Goal: Task Accomplishment & Management: Use online tool/utility

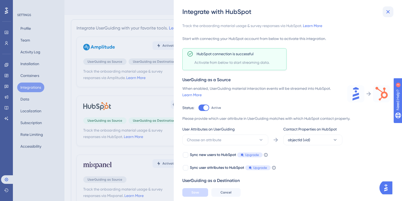
click at [387, 11] on icon at bounding box center [387, 12] width 6 height 6
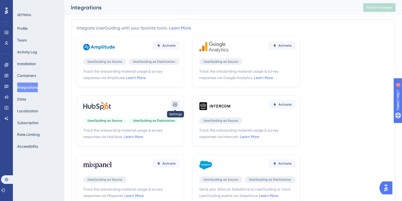
click at [176, 106] on icon at bounding box center [175, 104] width 5 height 4
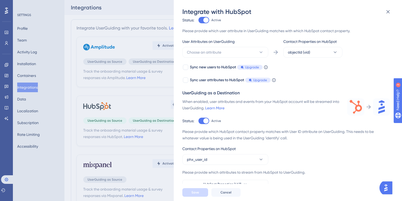
scroll to position [88, 0]
click at [387, 9] on icon at bounding box center [387, 12] width 6 height 6
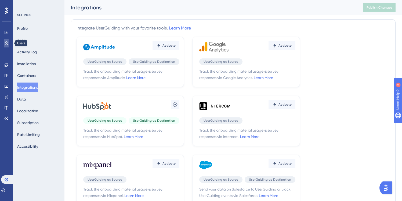
click at [4, 42] on icon at bounding box center [6, 43] width 4 height 4
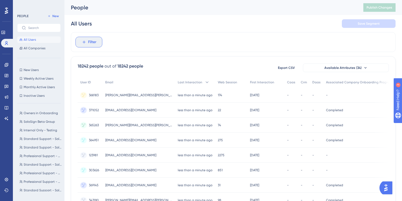
click at [90, 42] on span "Filter" at bounding box center [92, 42] width 8 height 6
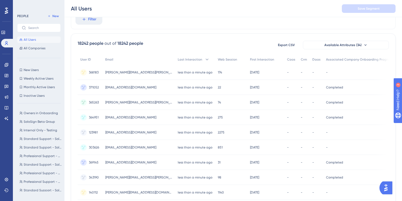
click at [340, 47] on button "Available Attributes (34)" at bounding box center [346, 45] width 86 height 9
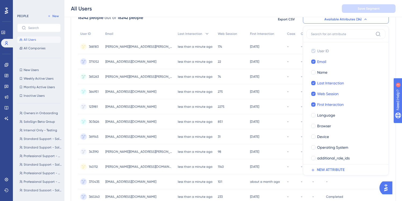
click at [391, 44] on div "18242 people out of 18242 people Export CSV Available Attributes (34) User ID U…" at bounding box center [233, 186] width 324 height 356
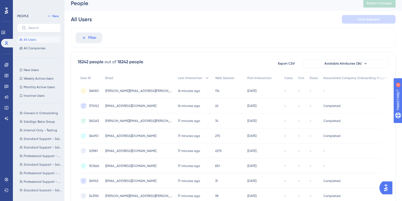
scroll to position [6, 0]
